Goal: Download file/media

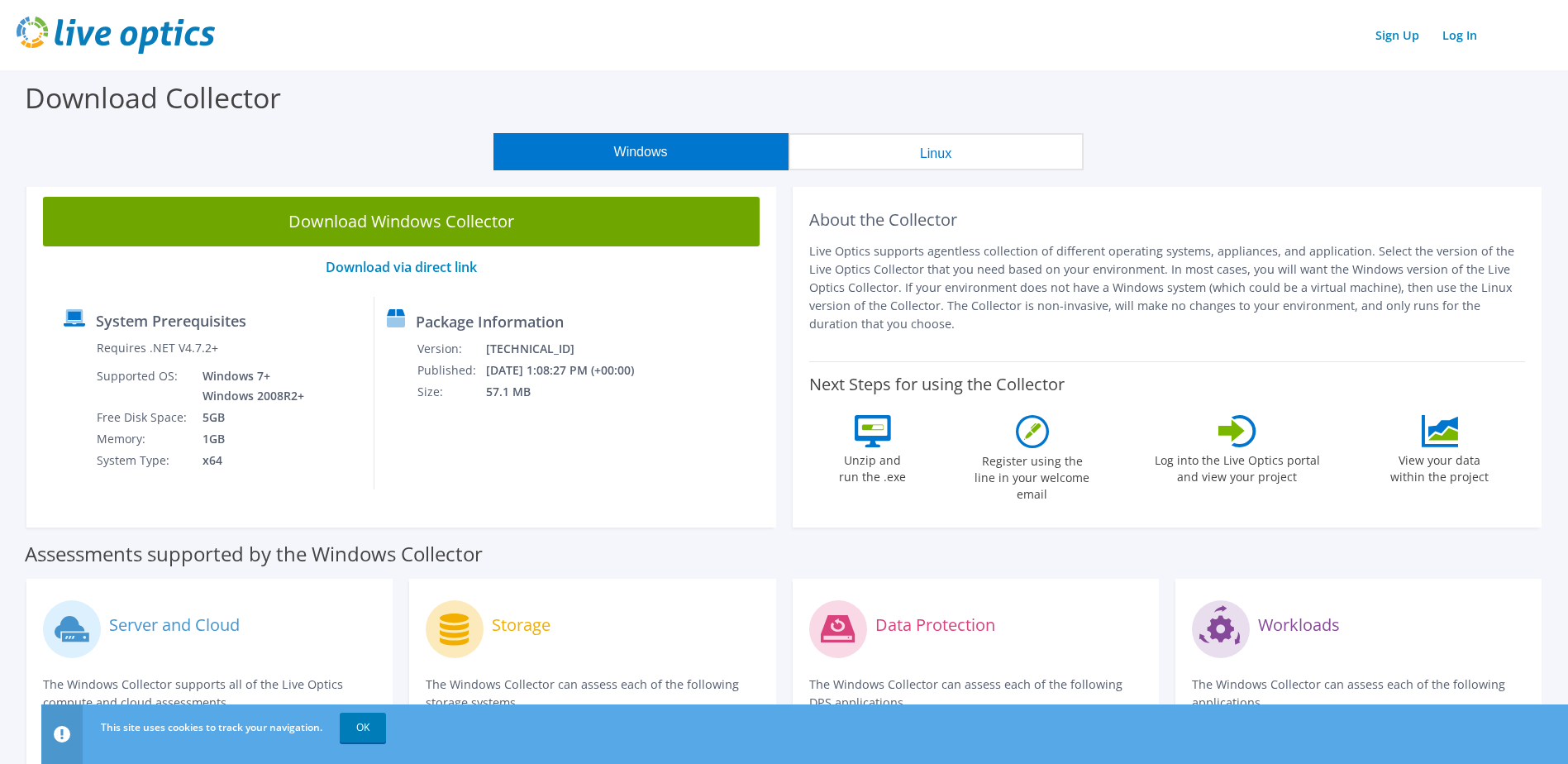
click at [787, 531] on div "Assessments supported by the Windows Collector" at bounding box center [783, 549] width 1518 height 41
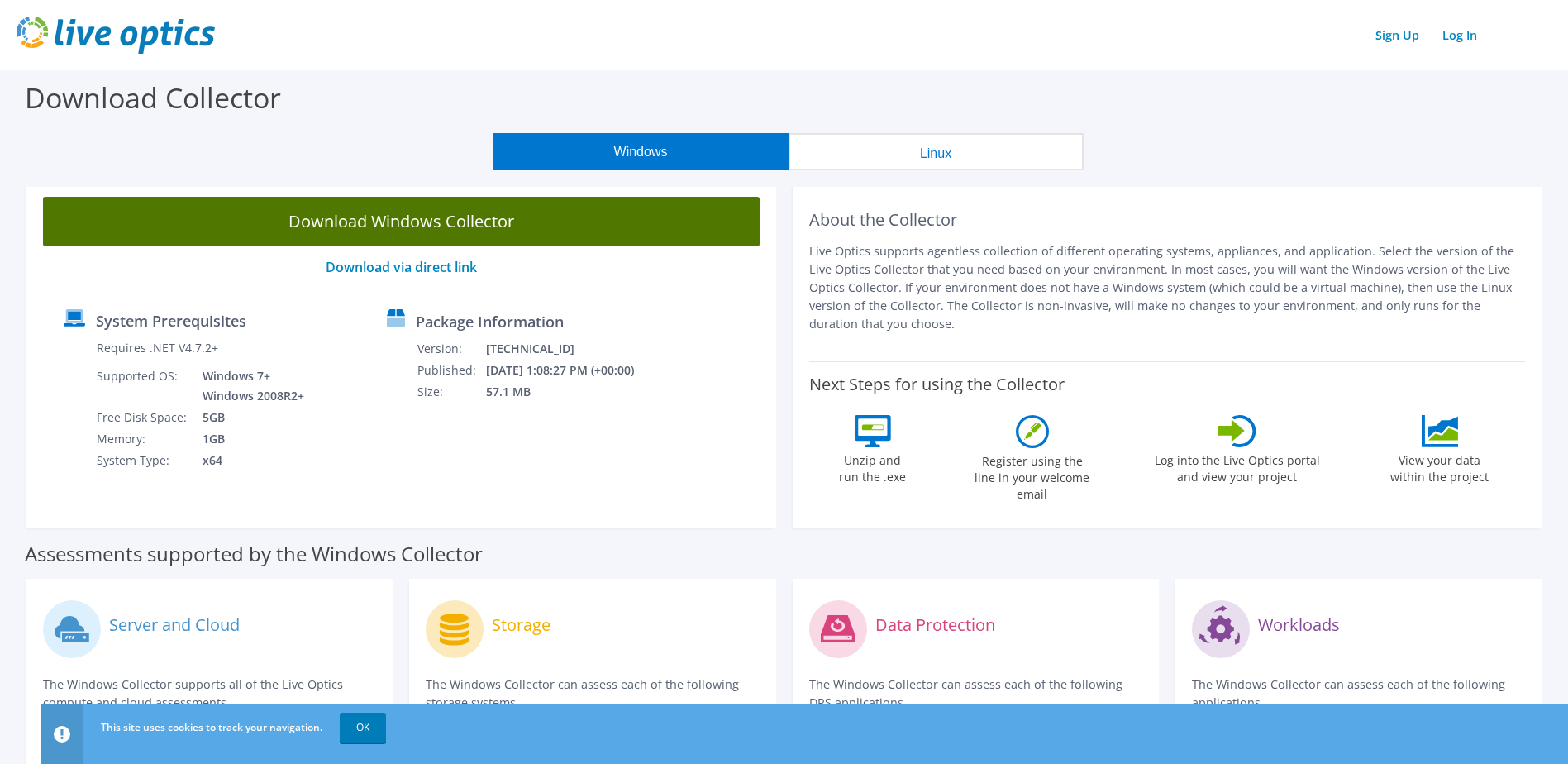
click at [459, 218] on link "Download Windows Collector" at bounding box center [401, 222] width 717 height 50
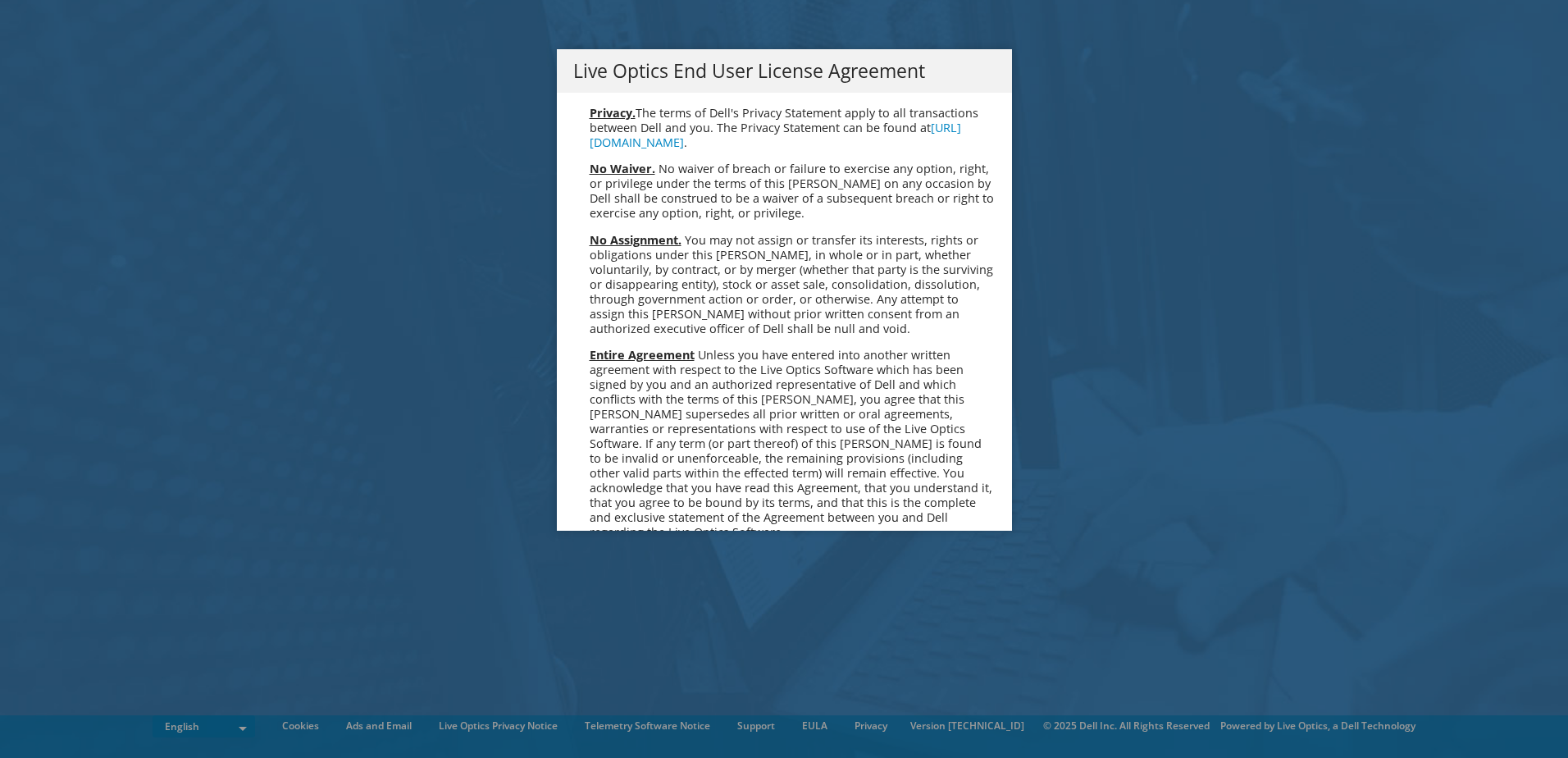
scroll to position [6204, 0]
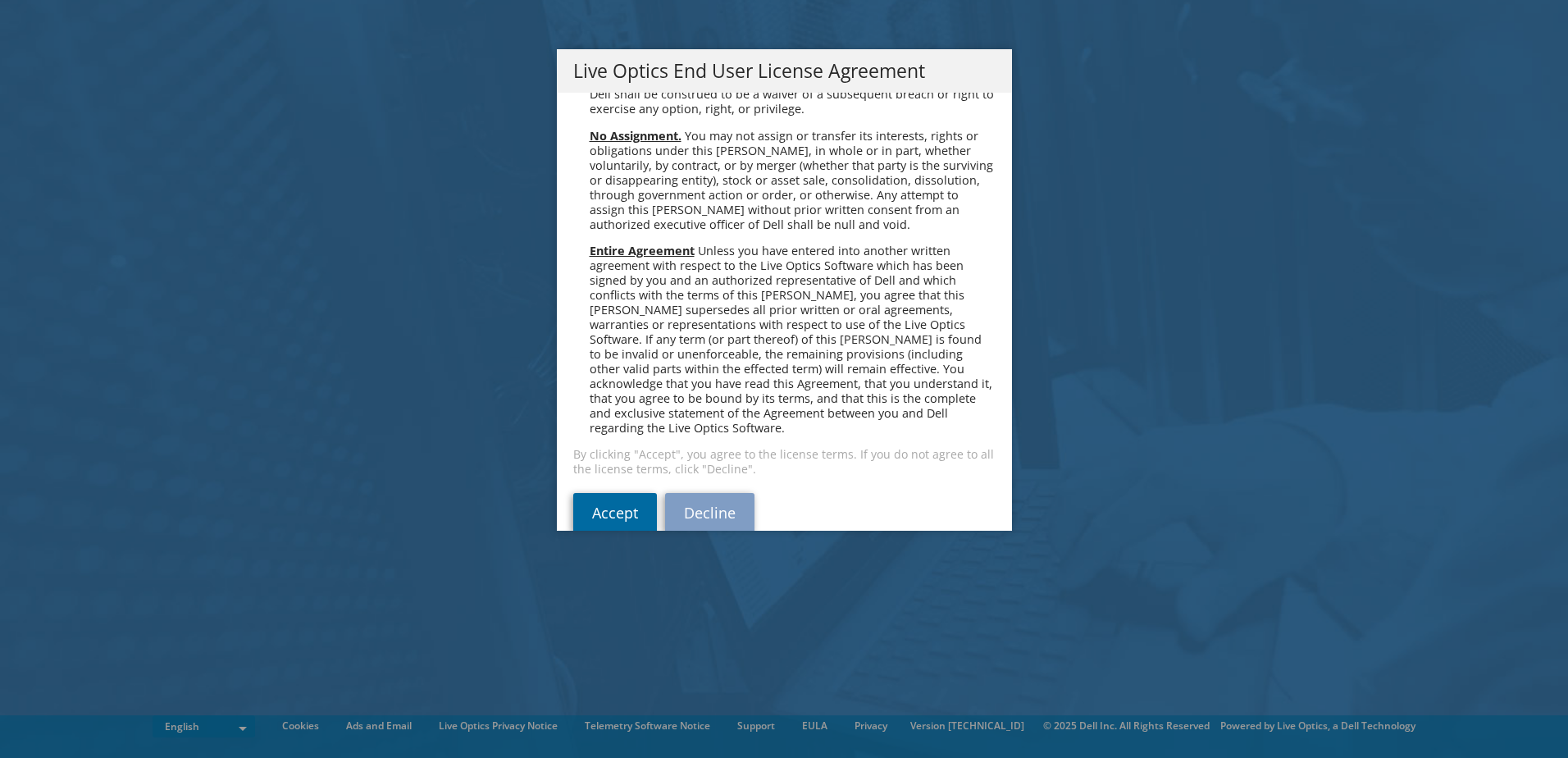
click at [606, 493] on link "Accept" at bounding box center [615, 512] width 84 height 39
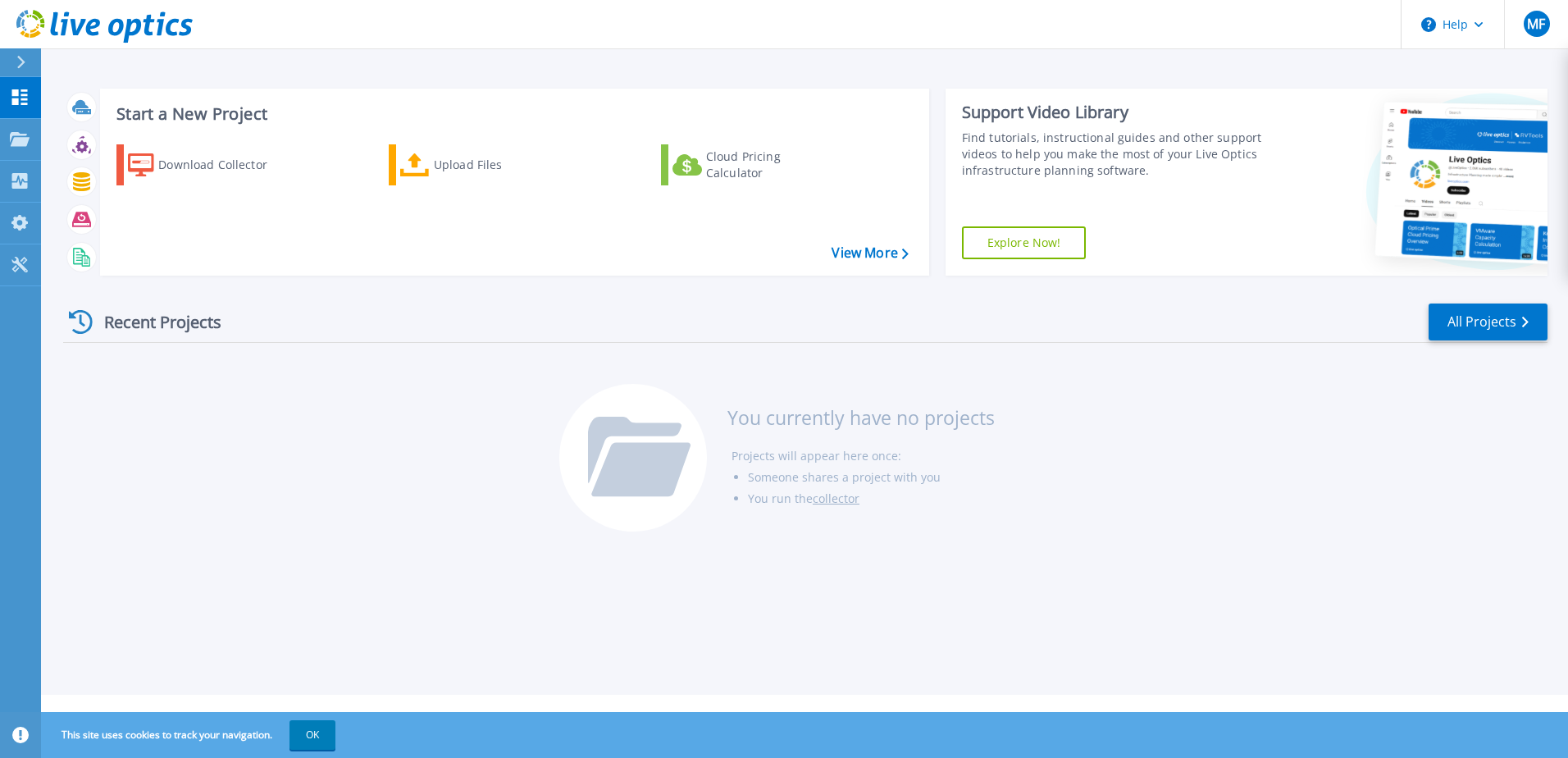
click at [23, 69] on div at bounding box center [28, 62] width 26 height 28
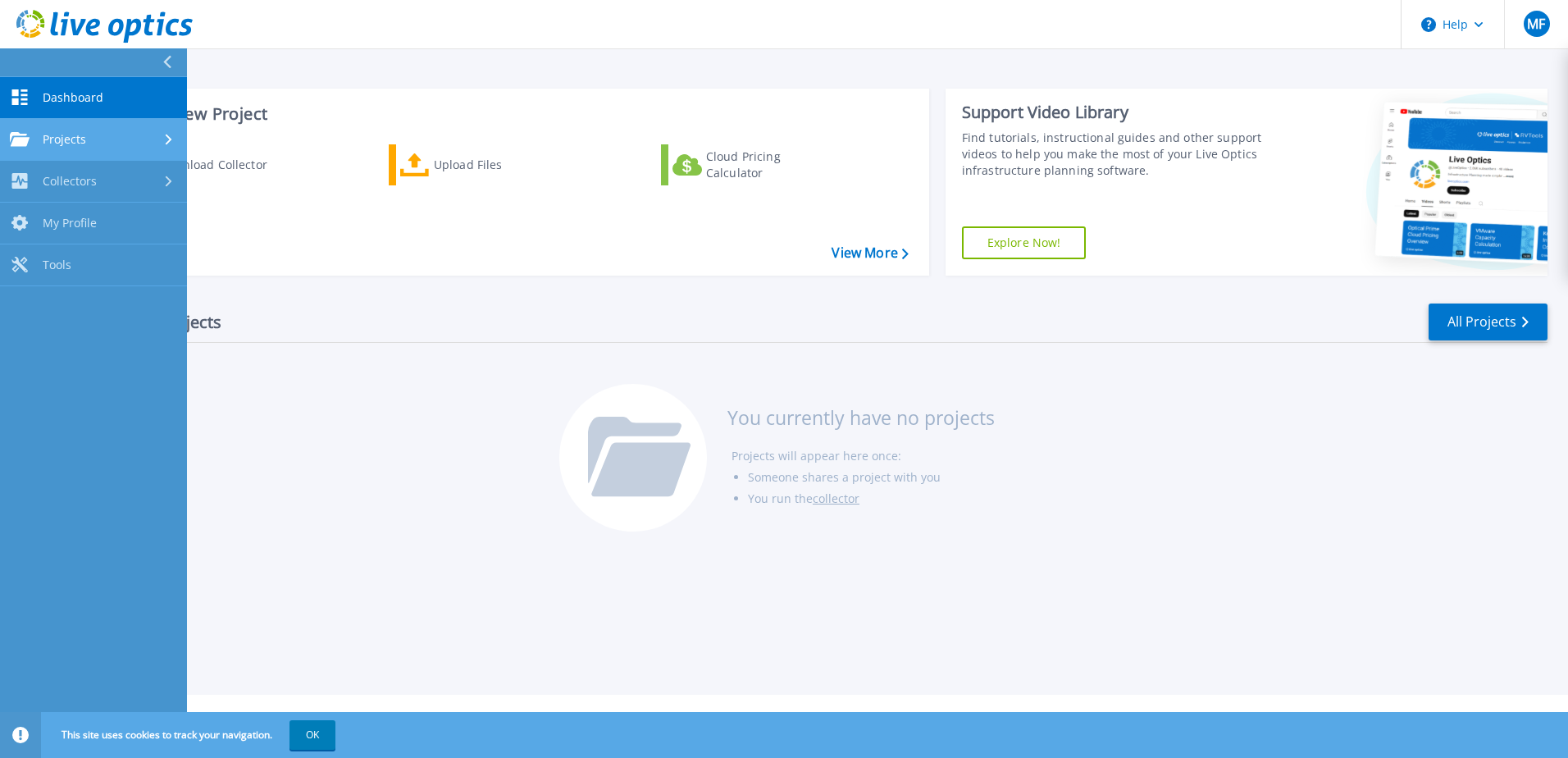
click at [64, 135] on span "Projects" at bounding box center [64, 140] width 43 height 15
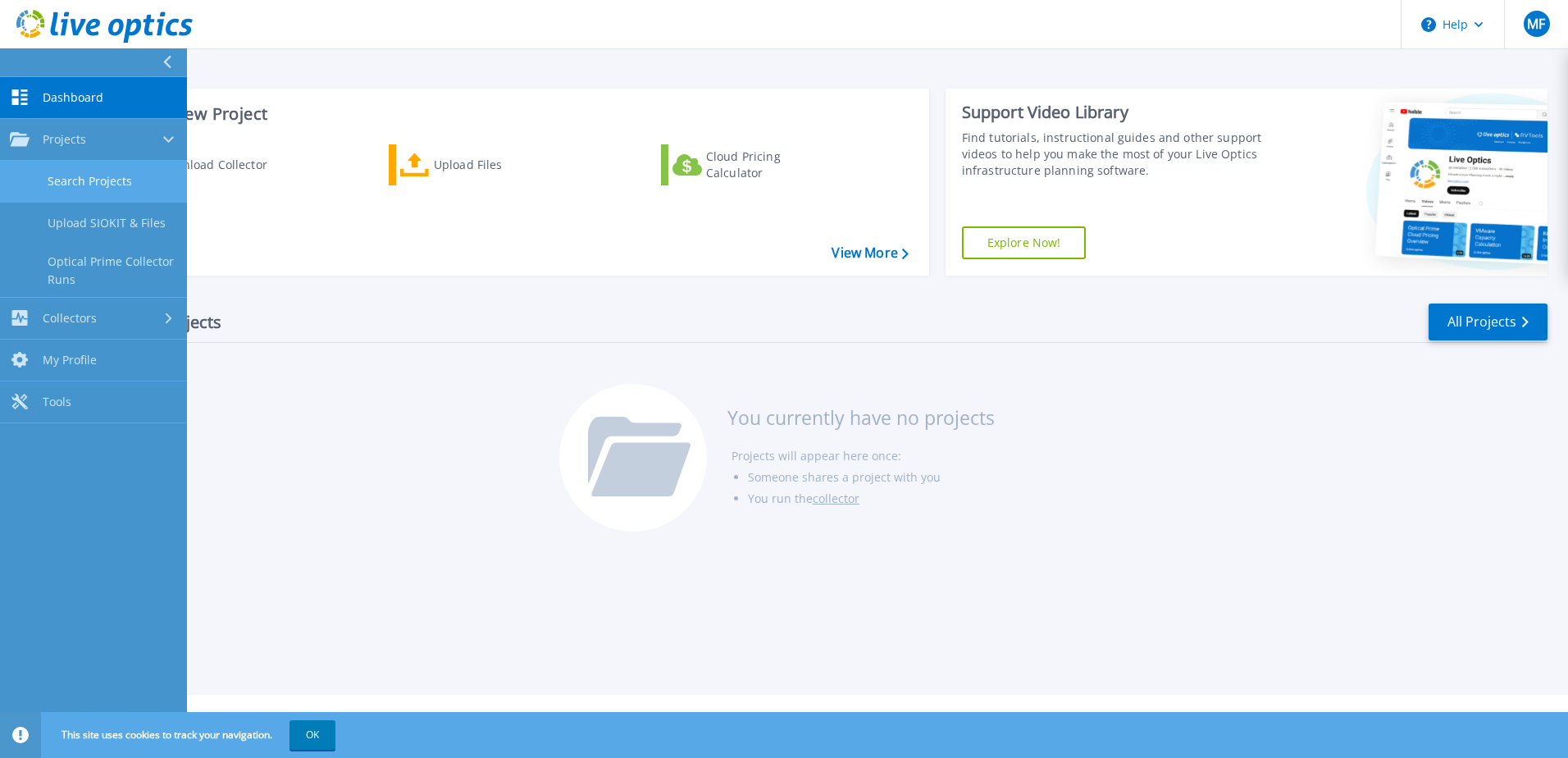
click at [75, 181] on link "Search Projects" at bounding box center [94, 181] width 187 height 42
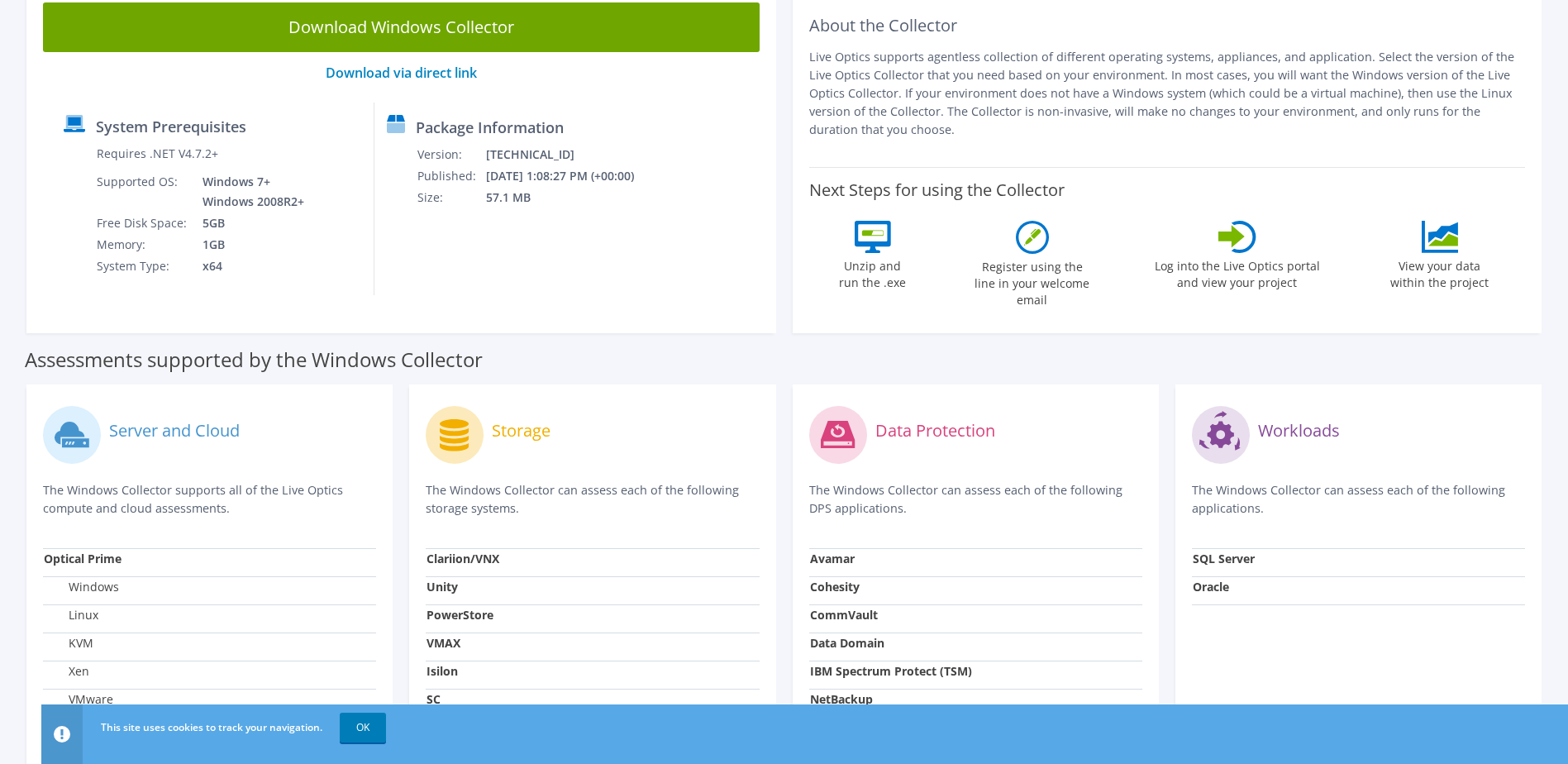
scroll to position [165, 0]
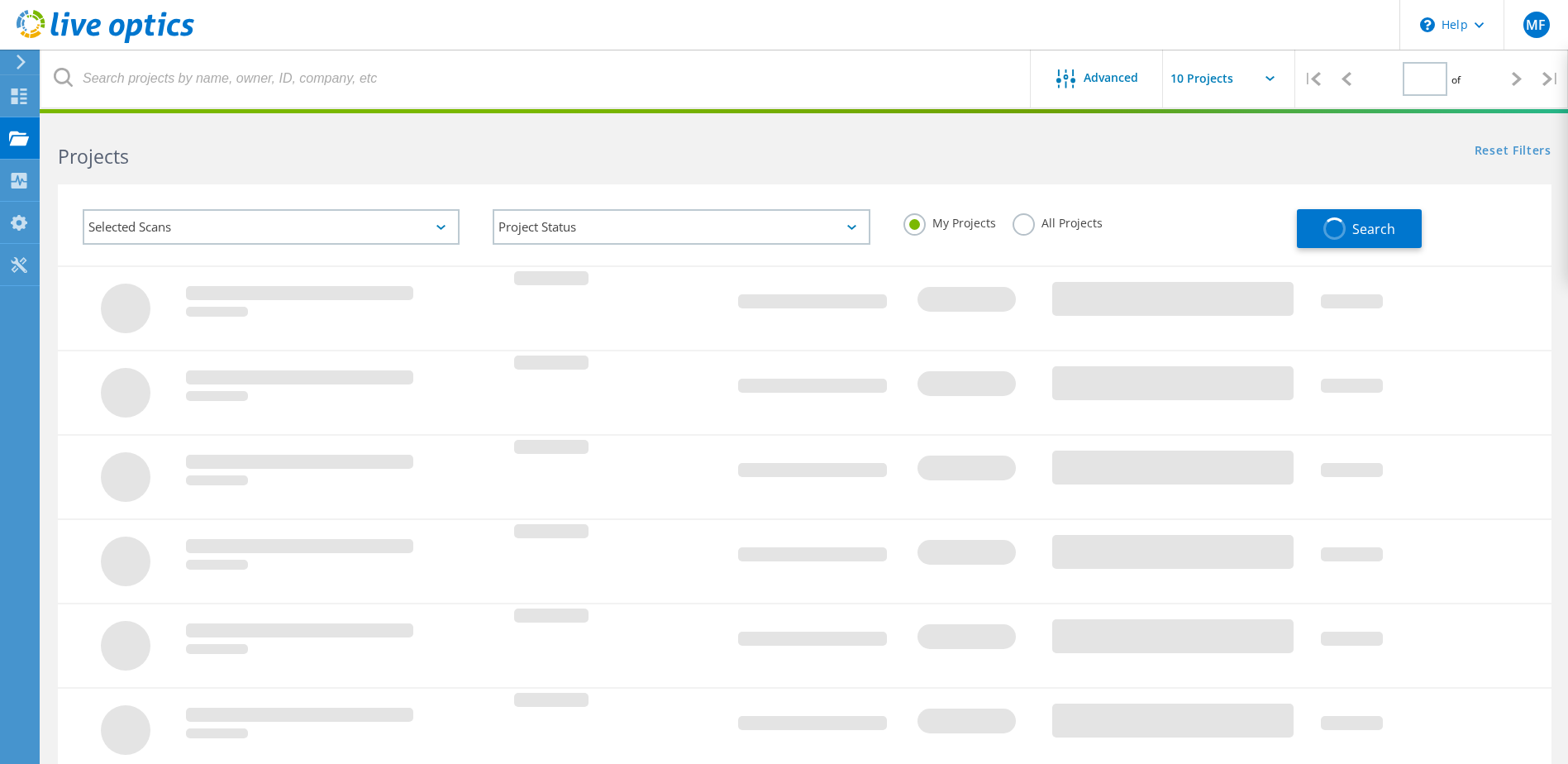
type input "1"
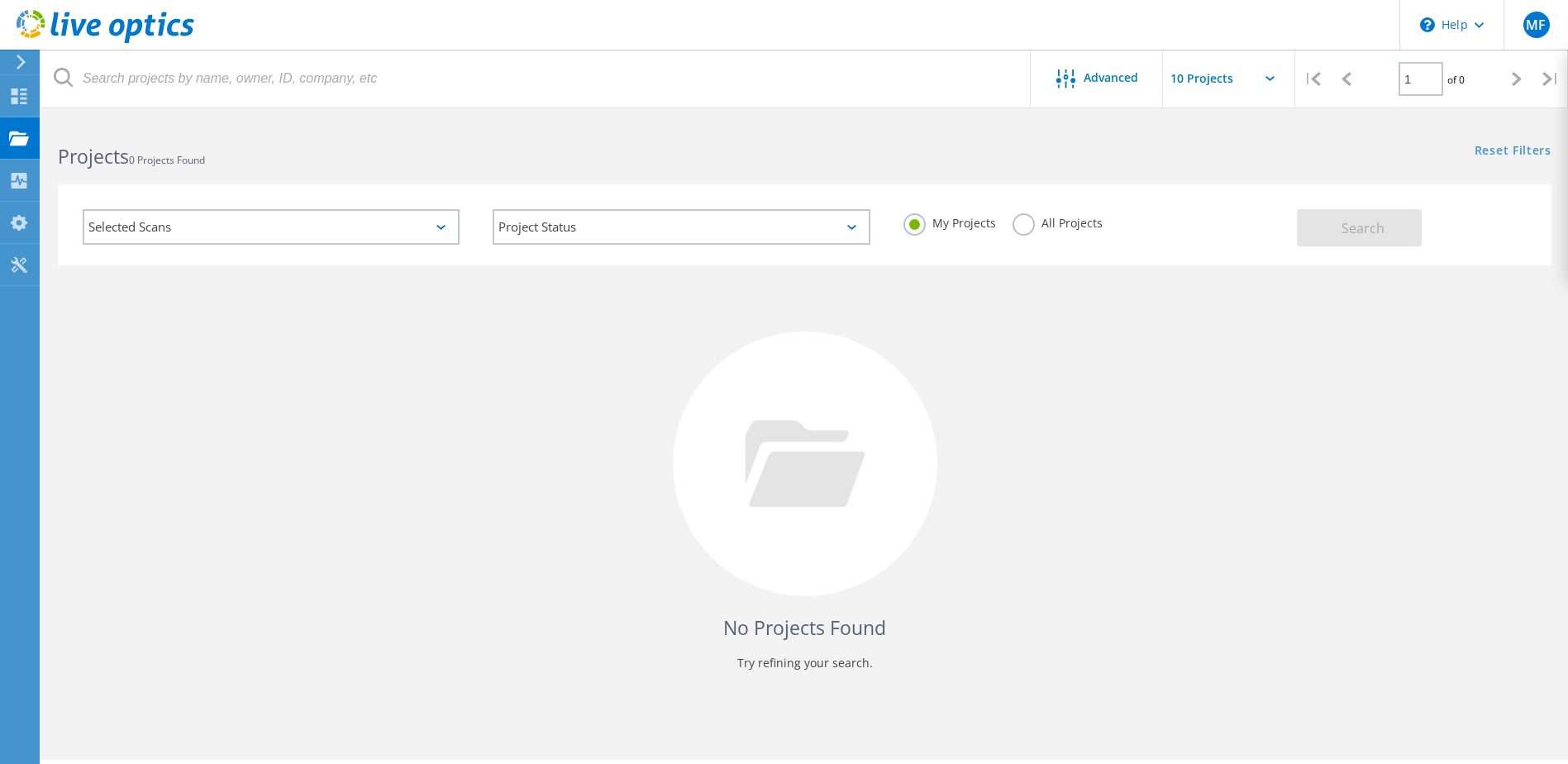
click at [1021, 227] on label "All Projects" at bounding box center [1057, 221] width 90 height 16
click at [0, 0] on input "All Projects" at bounding box center [0, 0] width 0 height 0
click at [472, 147] on h2 "Projects 0 Projects Found" at bounding box center [423, 157] width 730 height 27
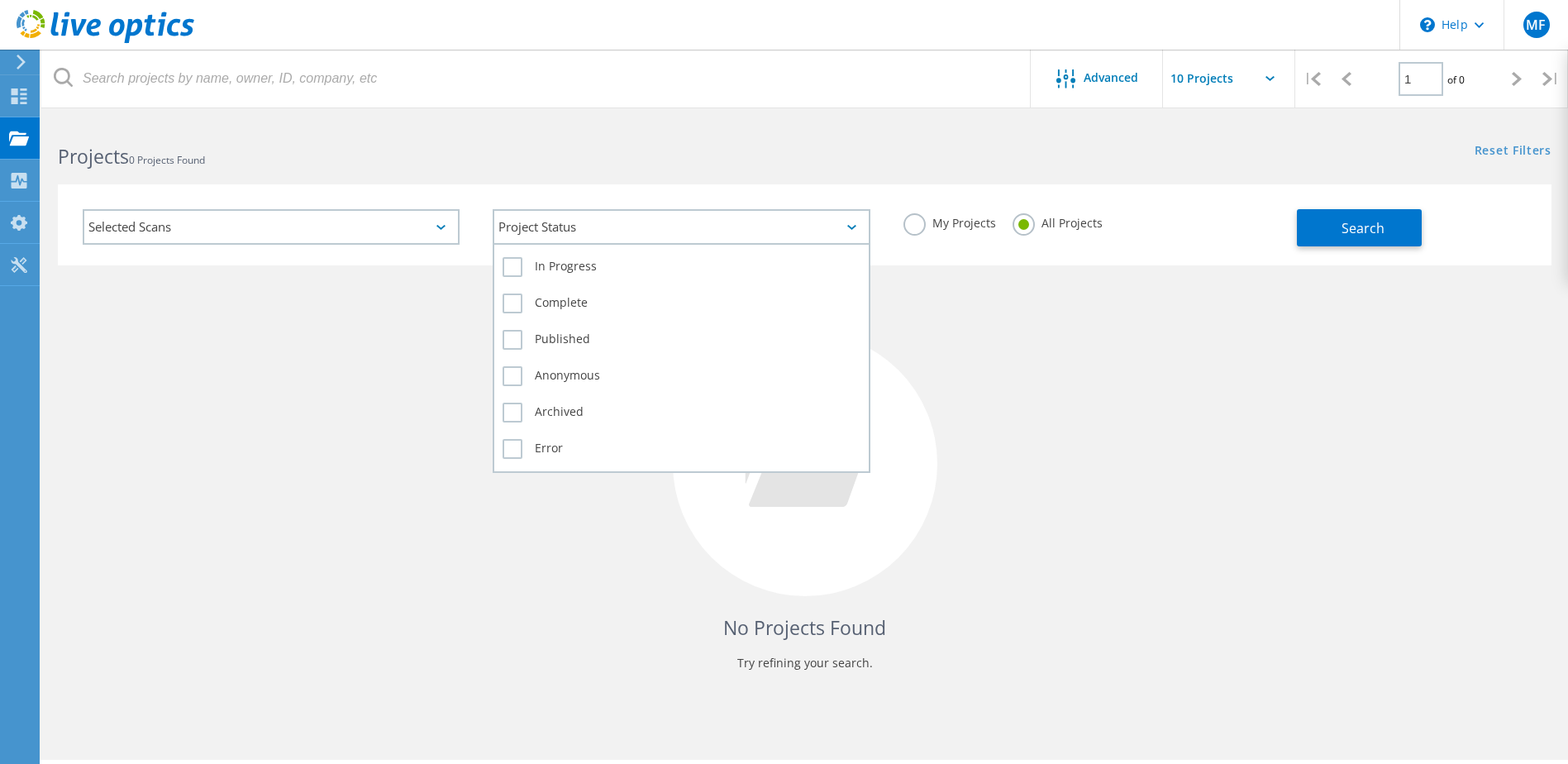
click at [541, 225] on div "Project Status" at bounding box center [681, 227] width 377 height 35
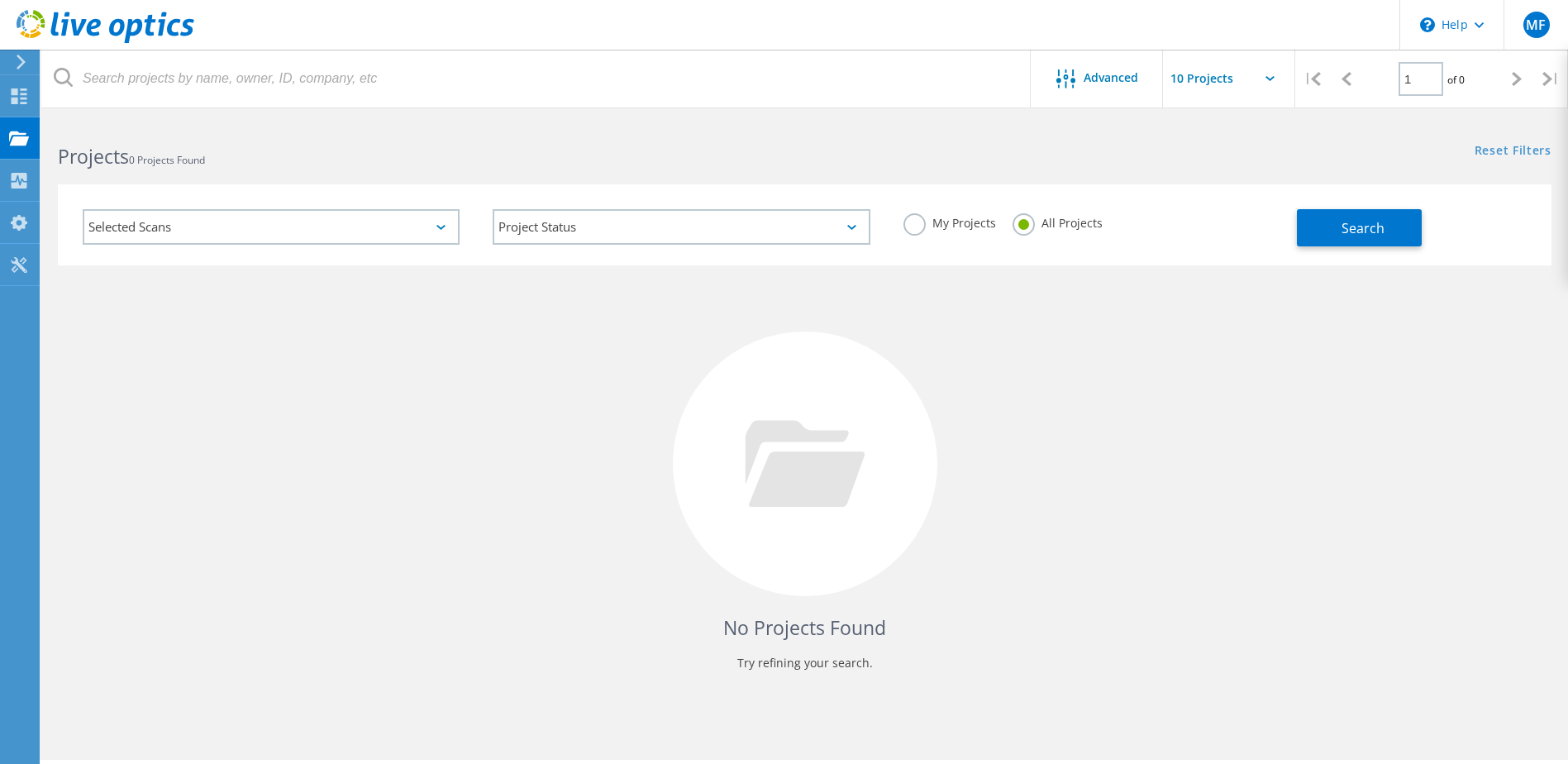
click at [563, 153] on h2 "Projects 0 Projects Found" at bounding box center [423, 157] width 730 height 27
click at [19, 91] on icon at bounding box center [19, 96] width 20 height 16
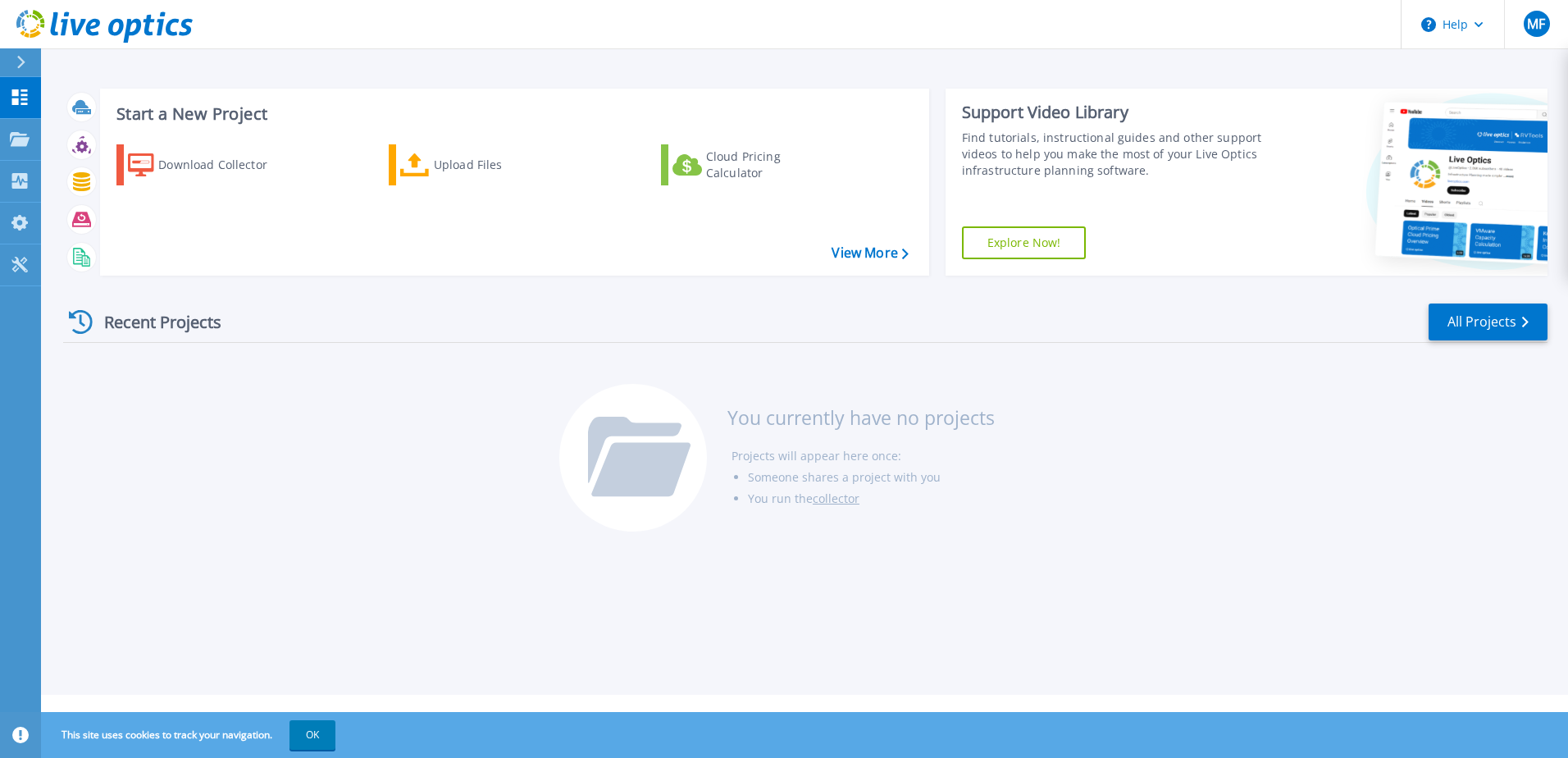
click at [10, 63] on button at bounding box center [20, 63] width 41 height 28
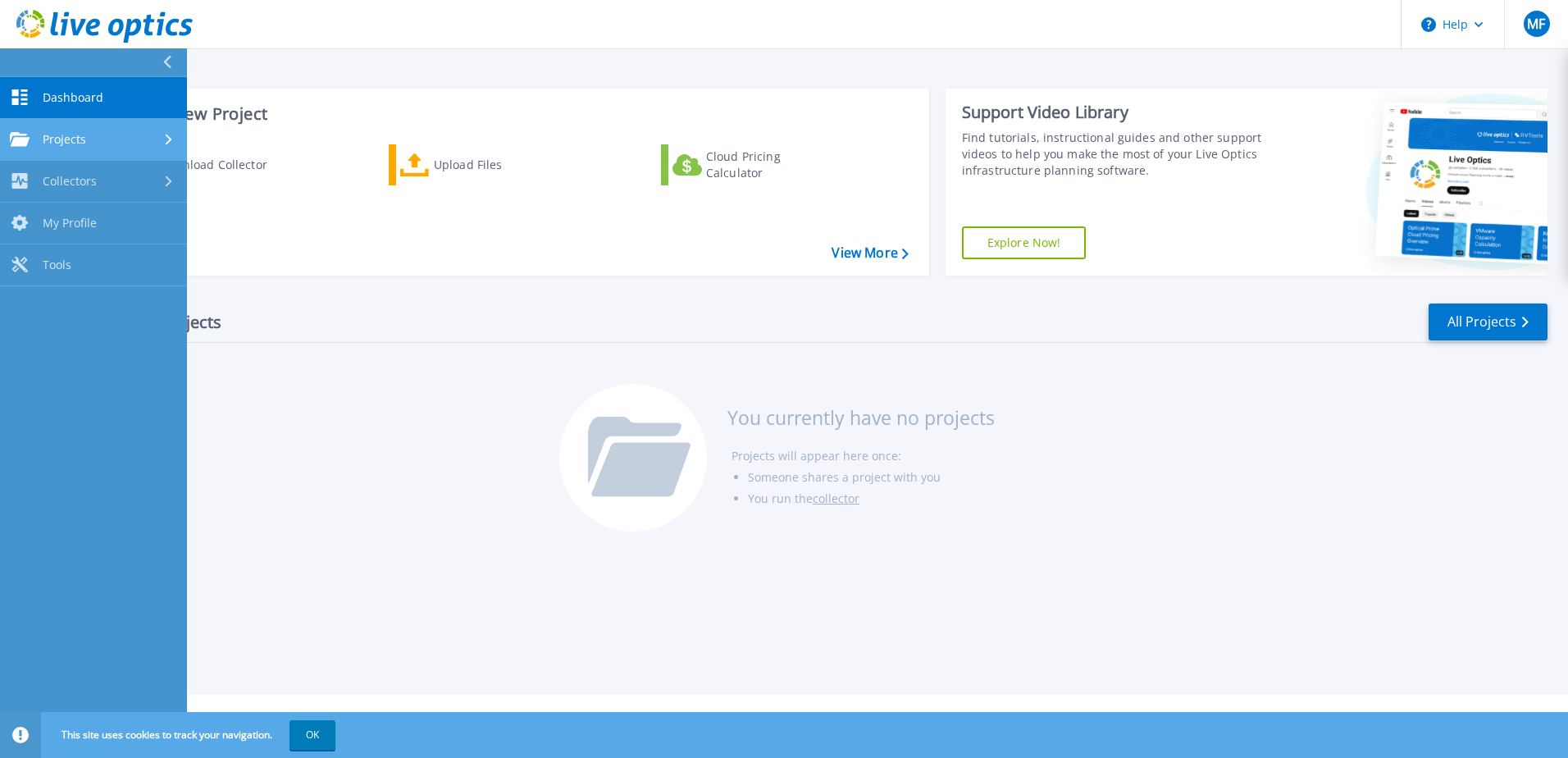
click at [63, 135] on span "Projects" at bounding box center [64, 140] width 43 height 15
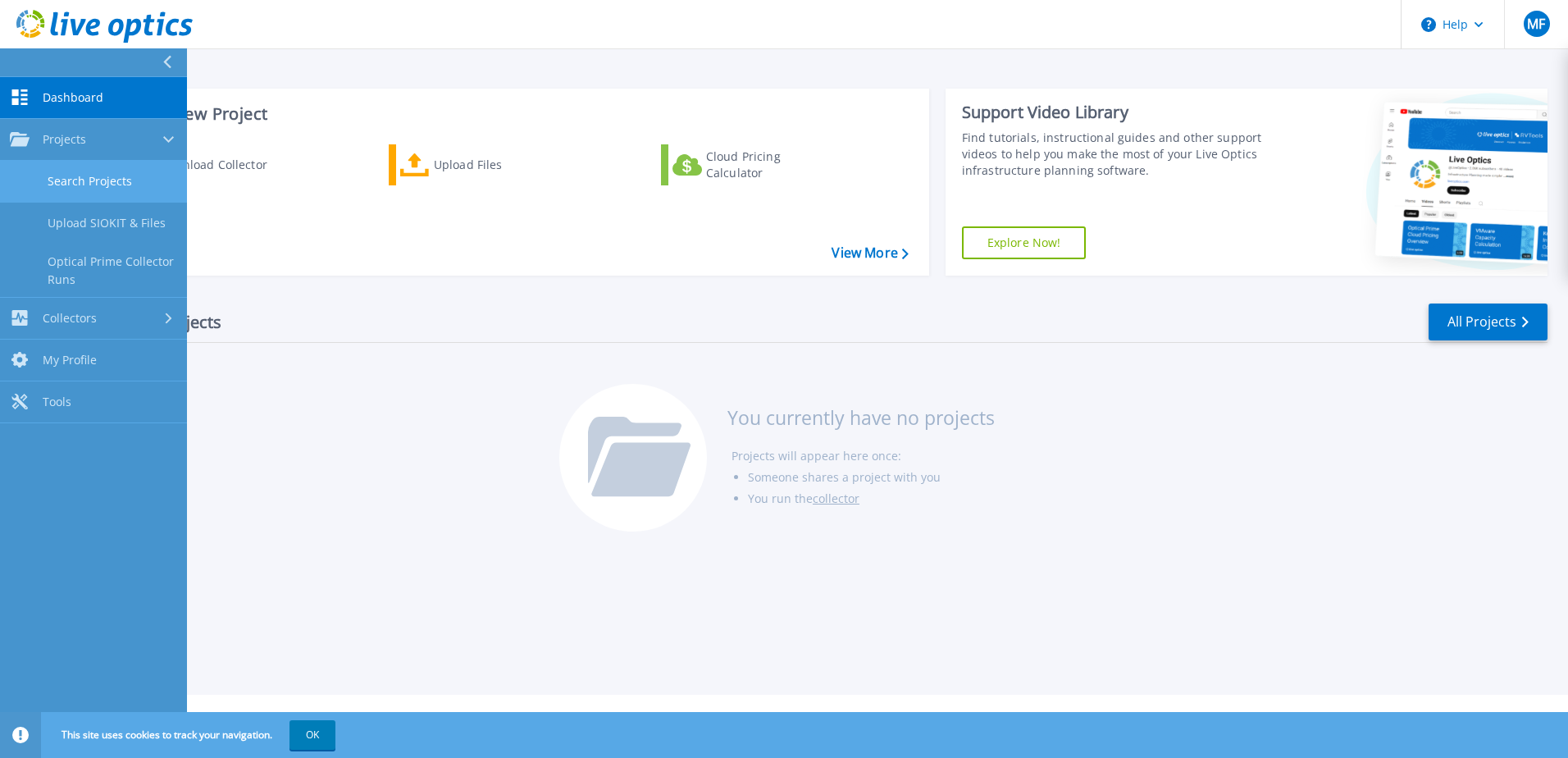
click at [64, 171] on link "Search Projects" at bounding box center [94, 181] width 187 height 42
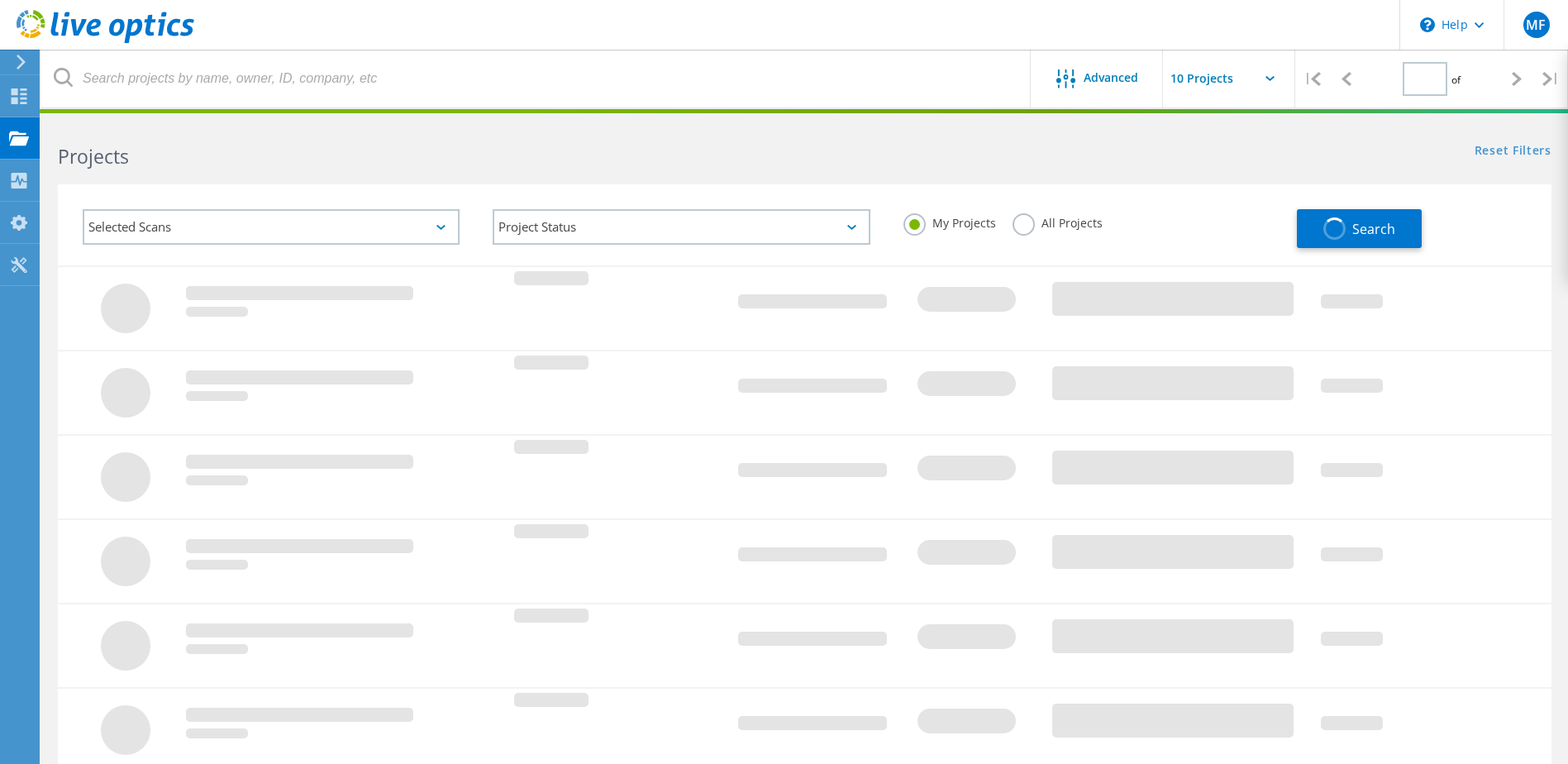
type input "1"
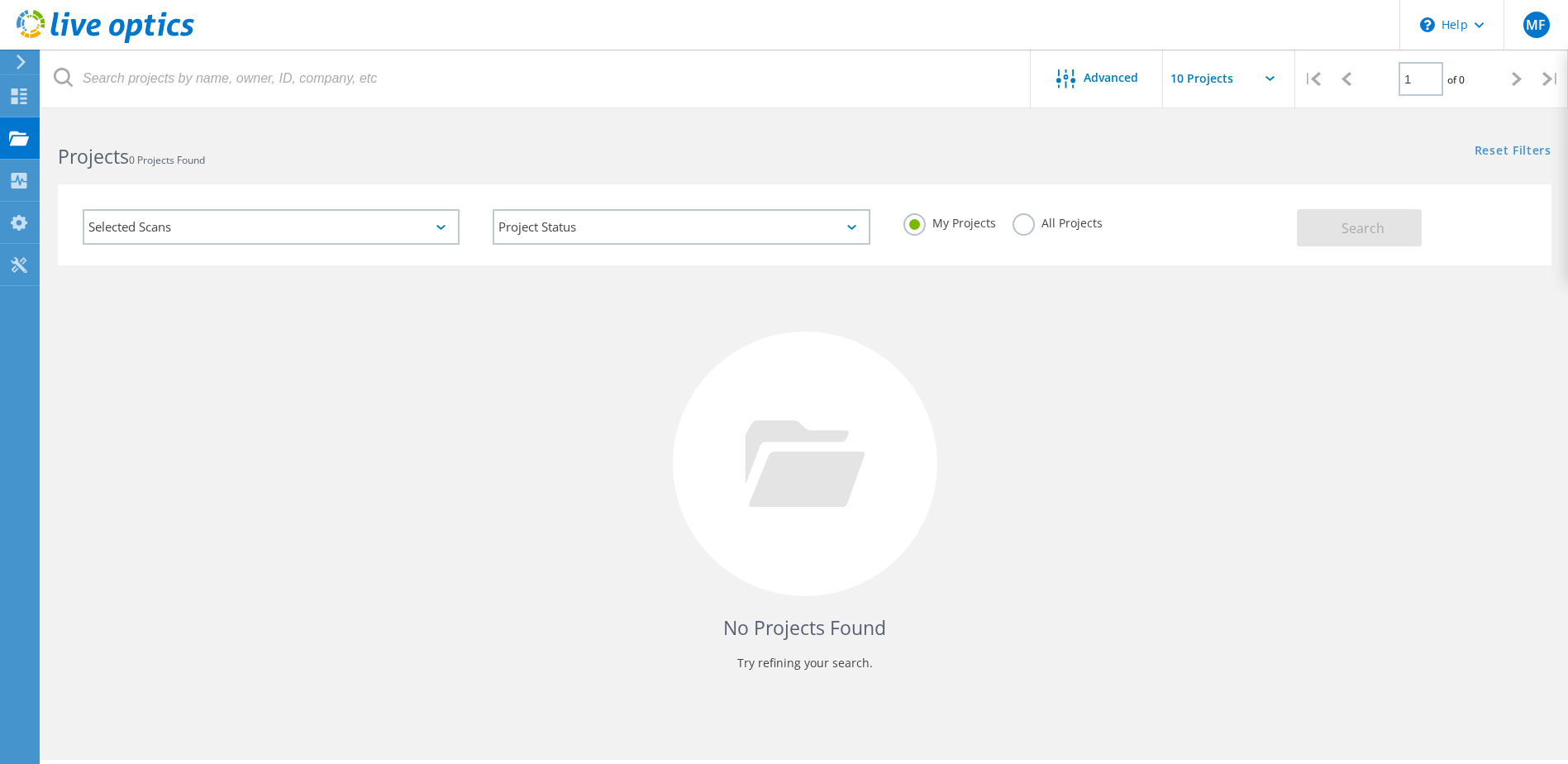
click at [22, 62] on icon at bounding box center [21, 62] width 13 height 15
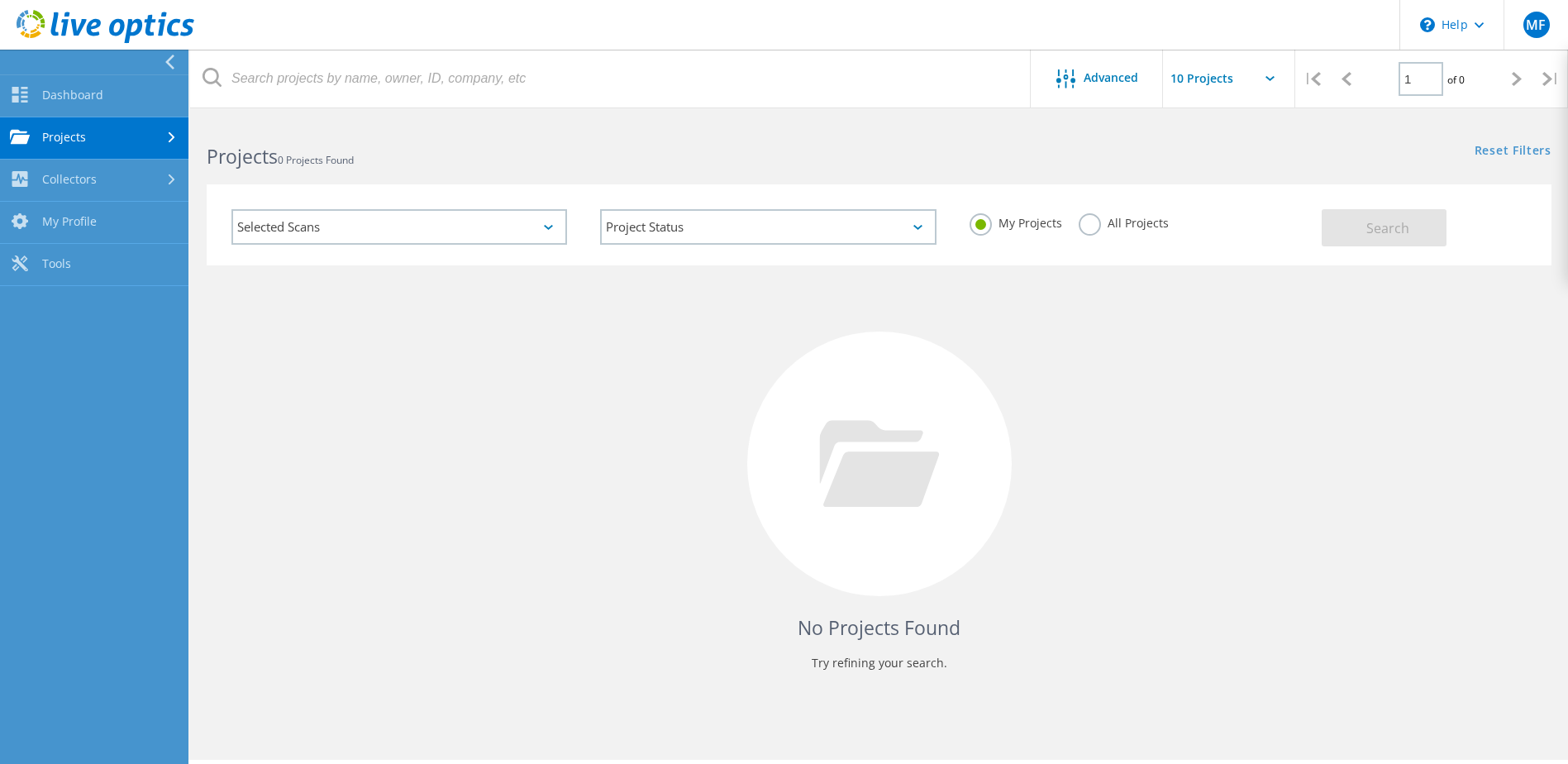
click at [72, 130] on link "Projects" at bounding box center [94, 138] width 189 height 42
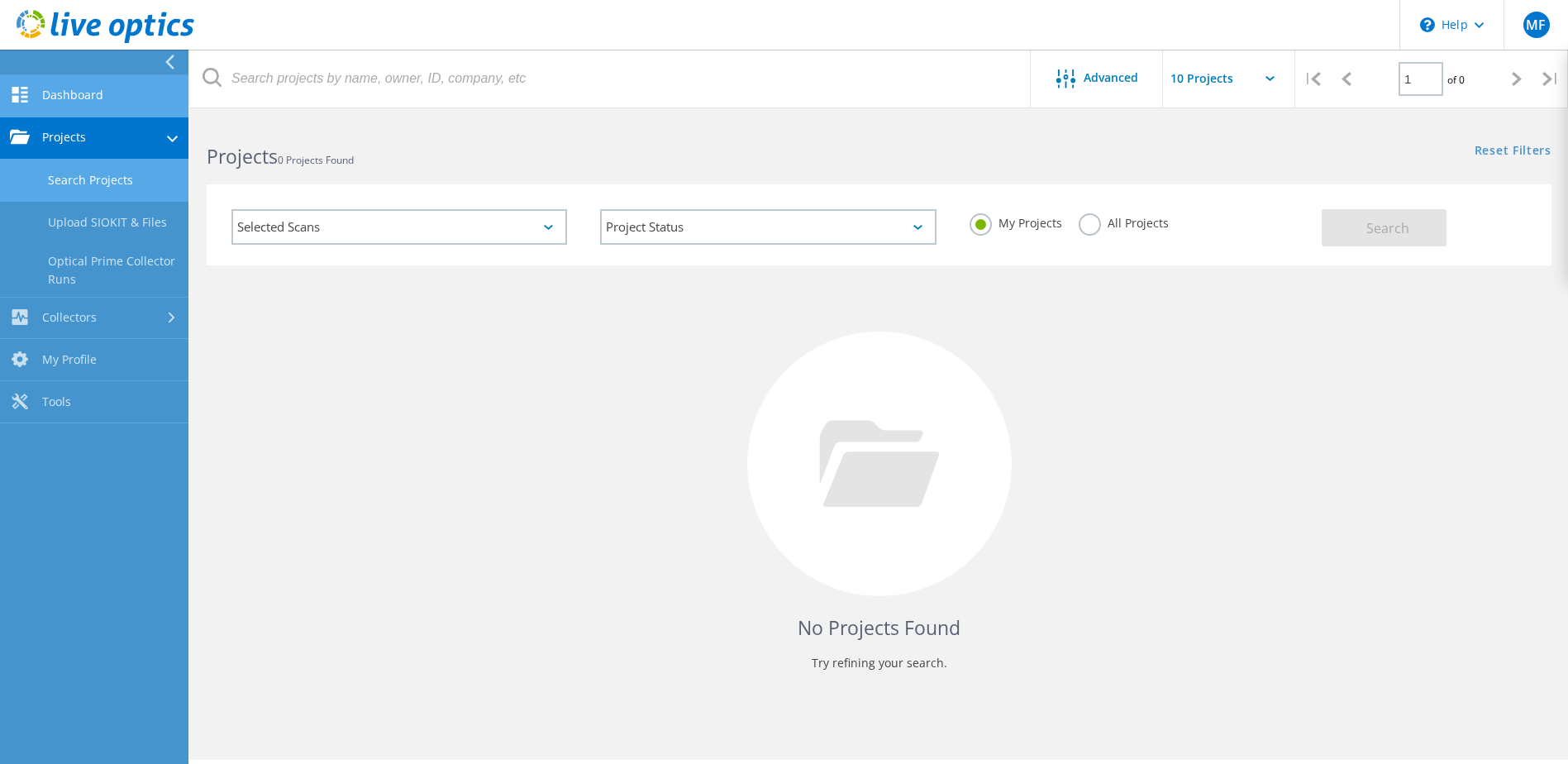
click at [61, 86] on link "Dashboard" at bounding box center [94, 96] width 189 height 42
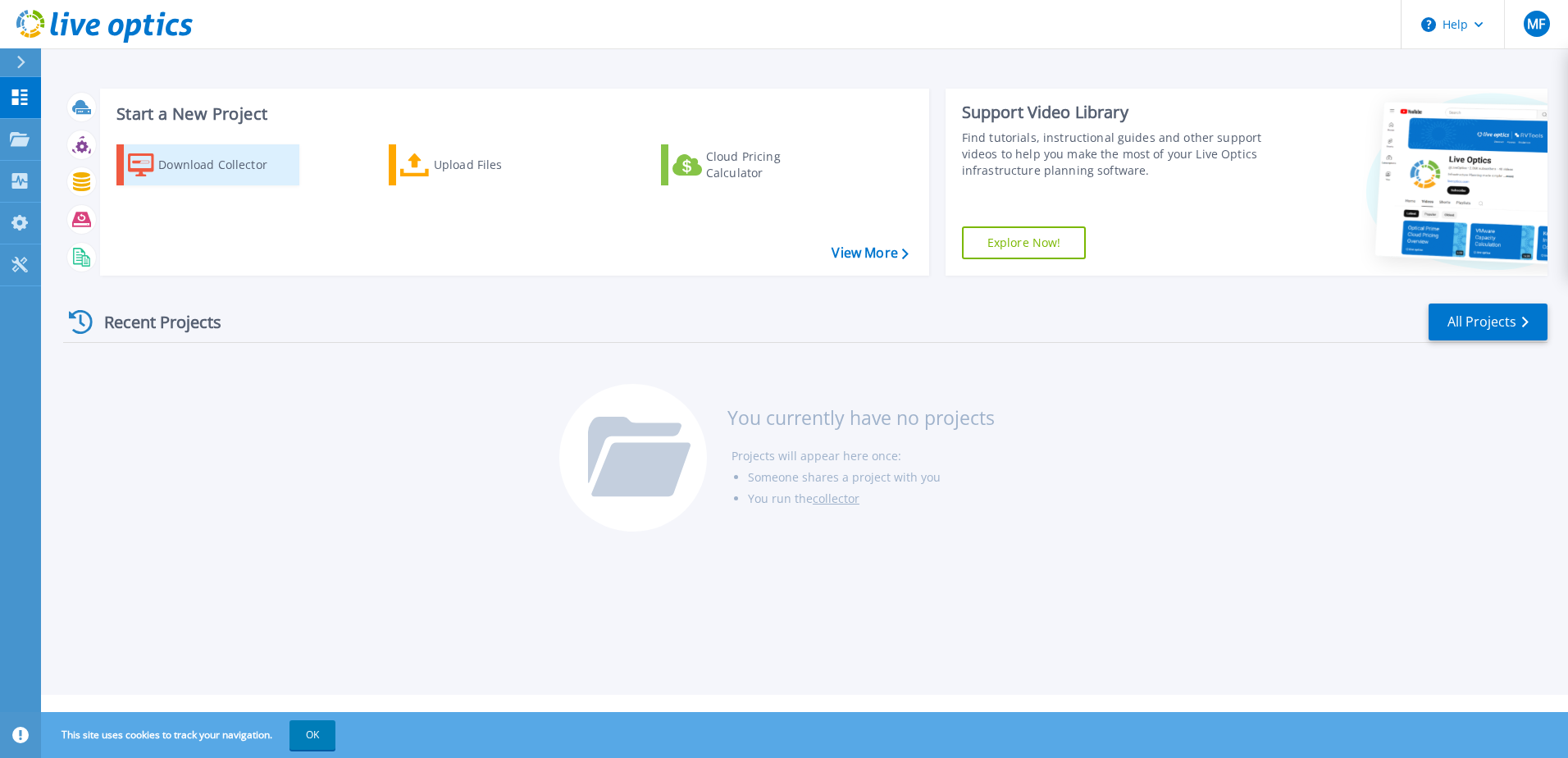
click at [221, 165] on div "Download Collector" at bounding box center [223, 165] width 131 height 33
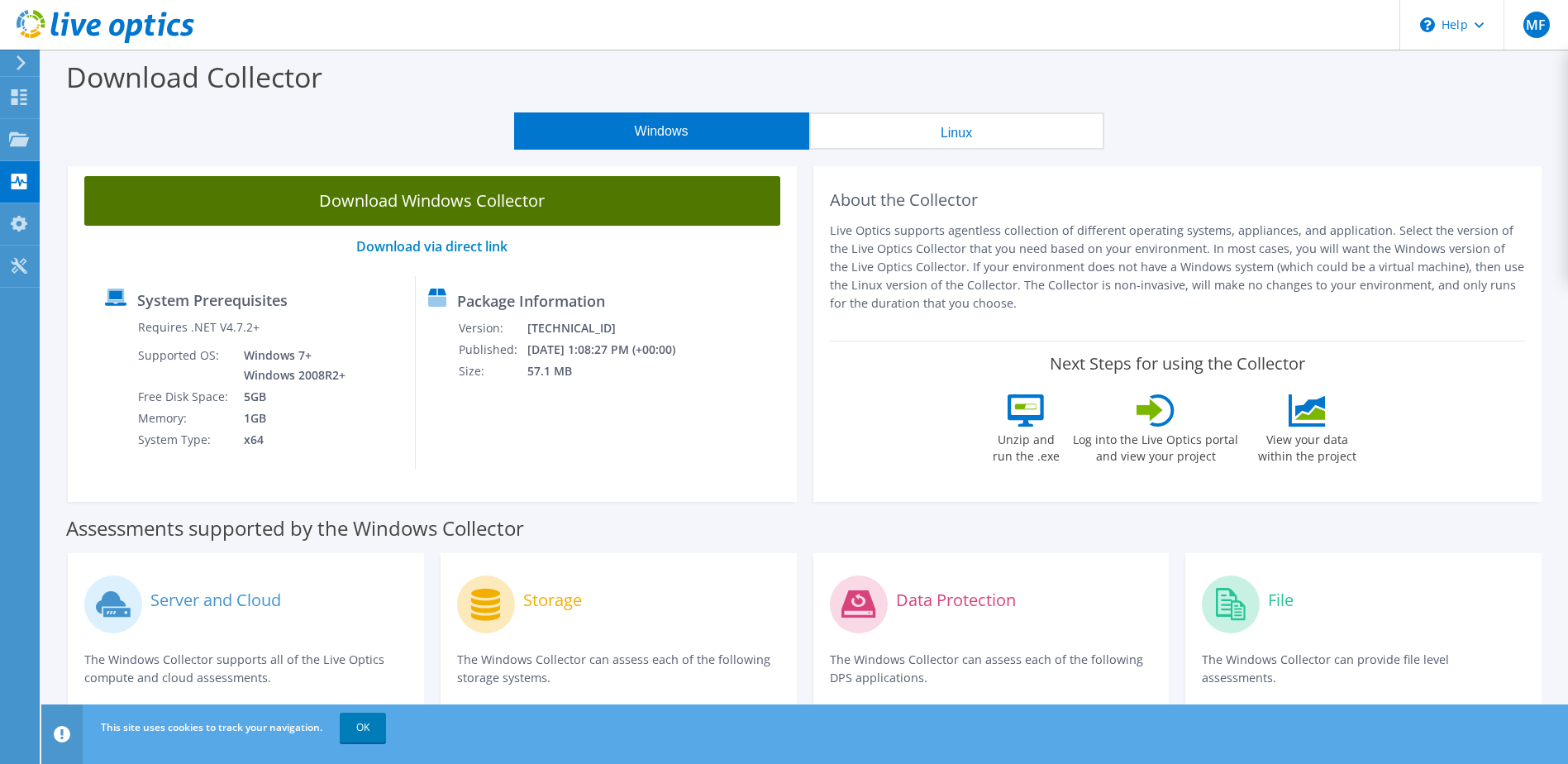
click at [617, 202] on link "Download Windows Collector" at bounding box center [432, 200] width 696 height 50
